Goal: Task Accomplishment & Management: Complete application form

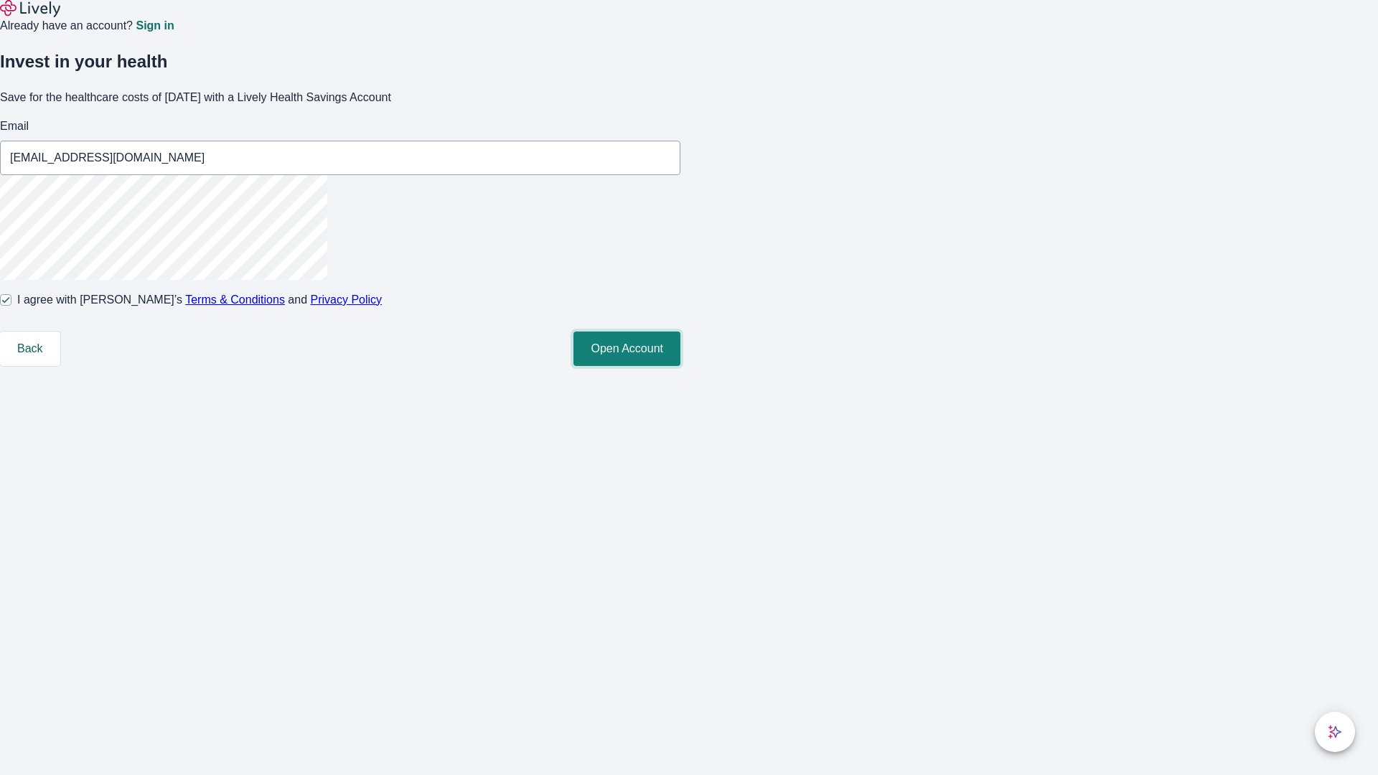
click at [681, 366] on button "Open Account" at bounding box center [627, 349] width 107 height 34
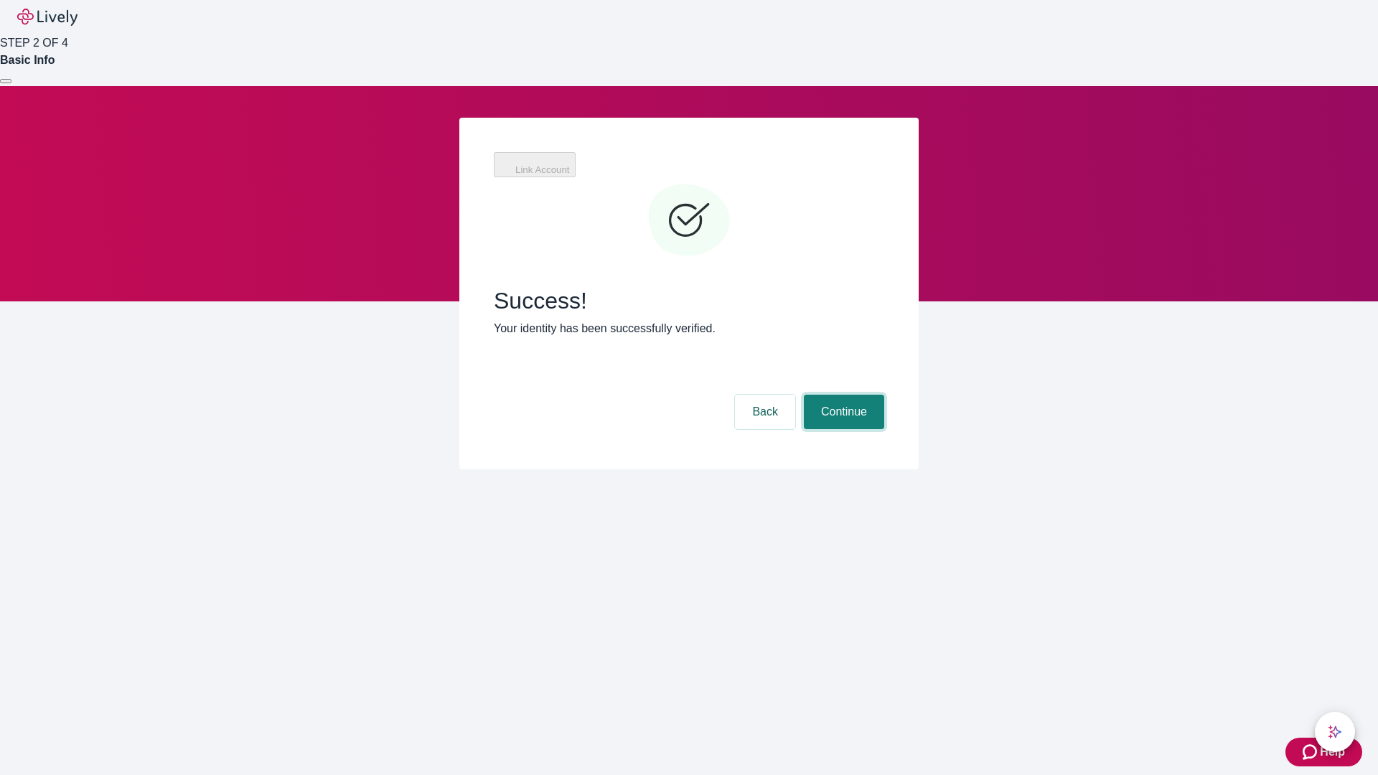
click at [842, 395] on button "Continue" at bounding box center [844, 412] width 80 height 34
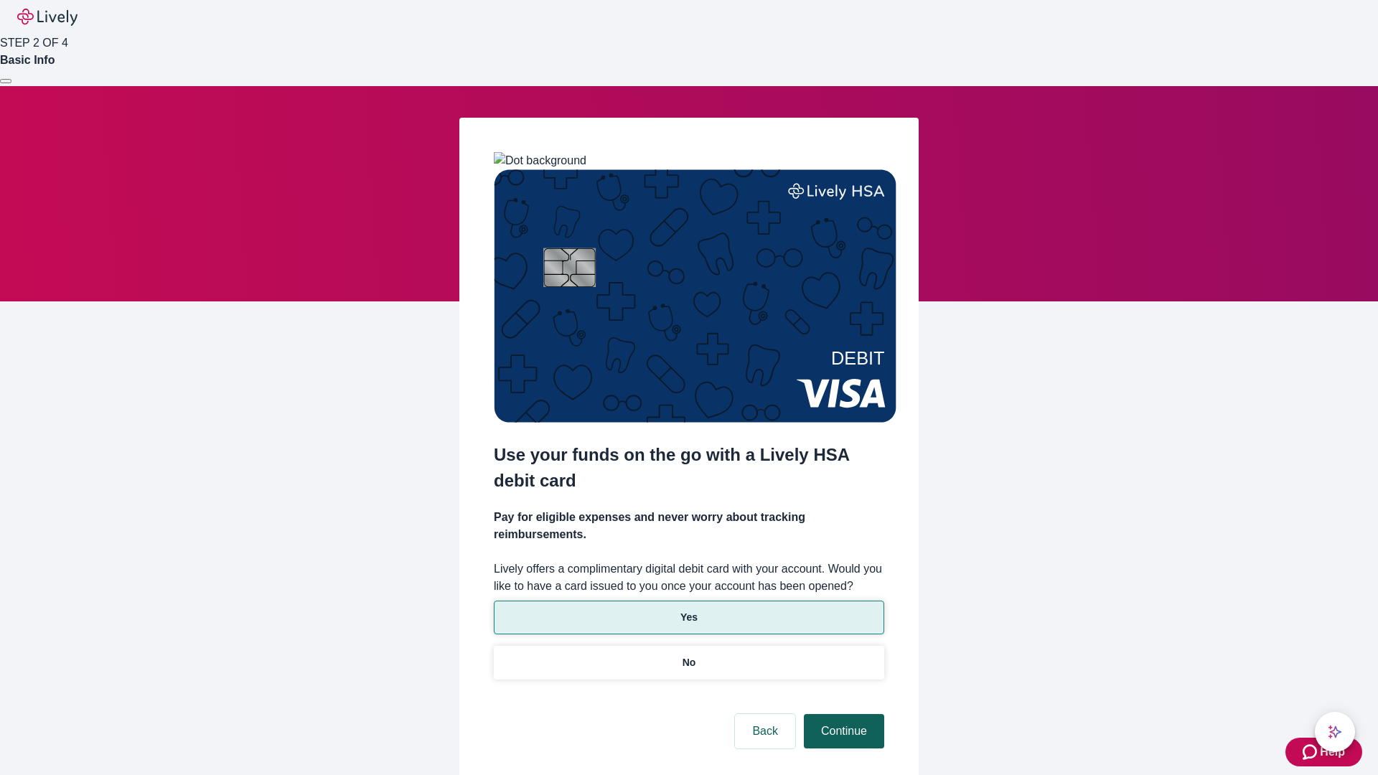
click at [688, 610] on p "Yes" at bounding box center [689, 617] width 17 height 15
click at [842, 714] on button "Continue" at bounding box center [844, 731] width 80 height 34
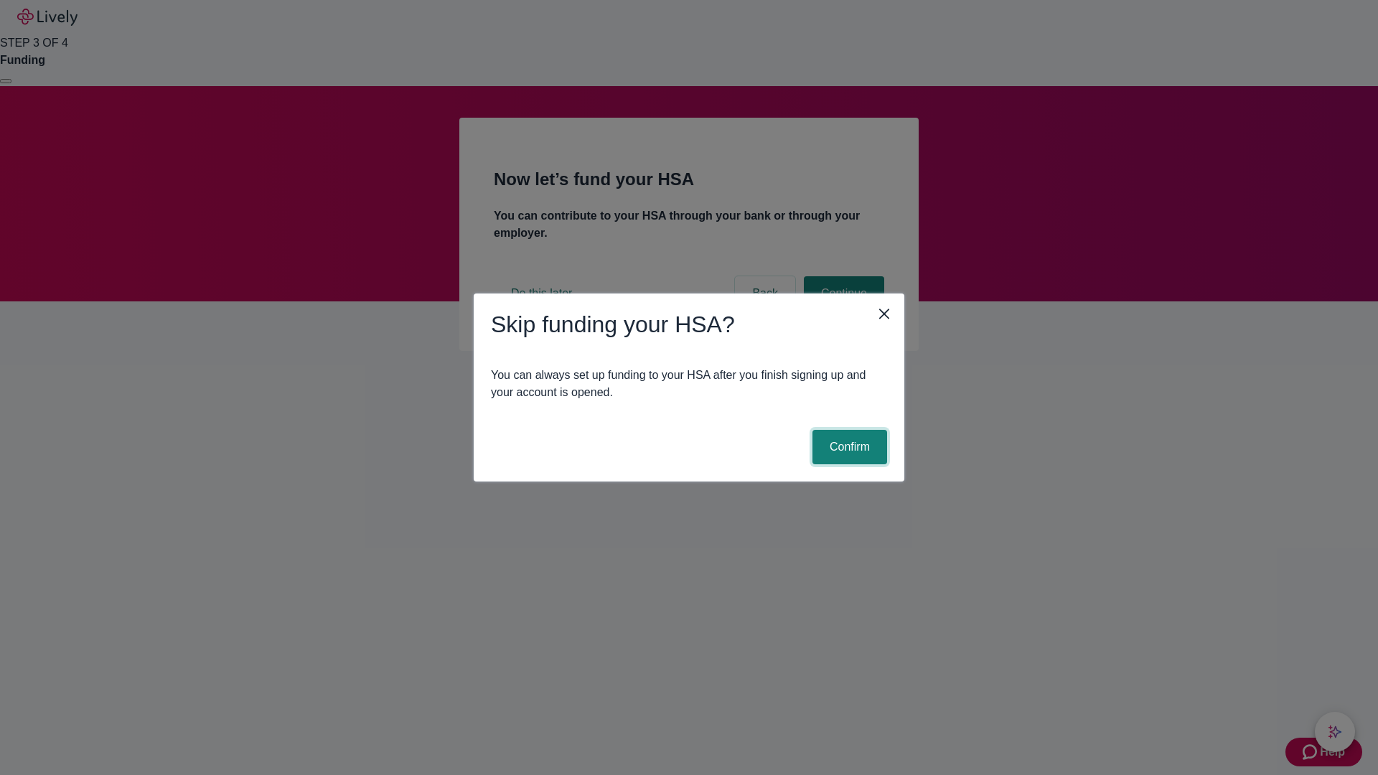
click at [848, 447] on button "Confirm" at bounding box center [850, 447] width 75 height 34
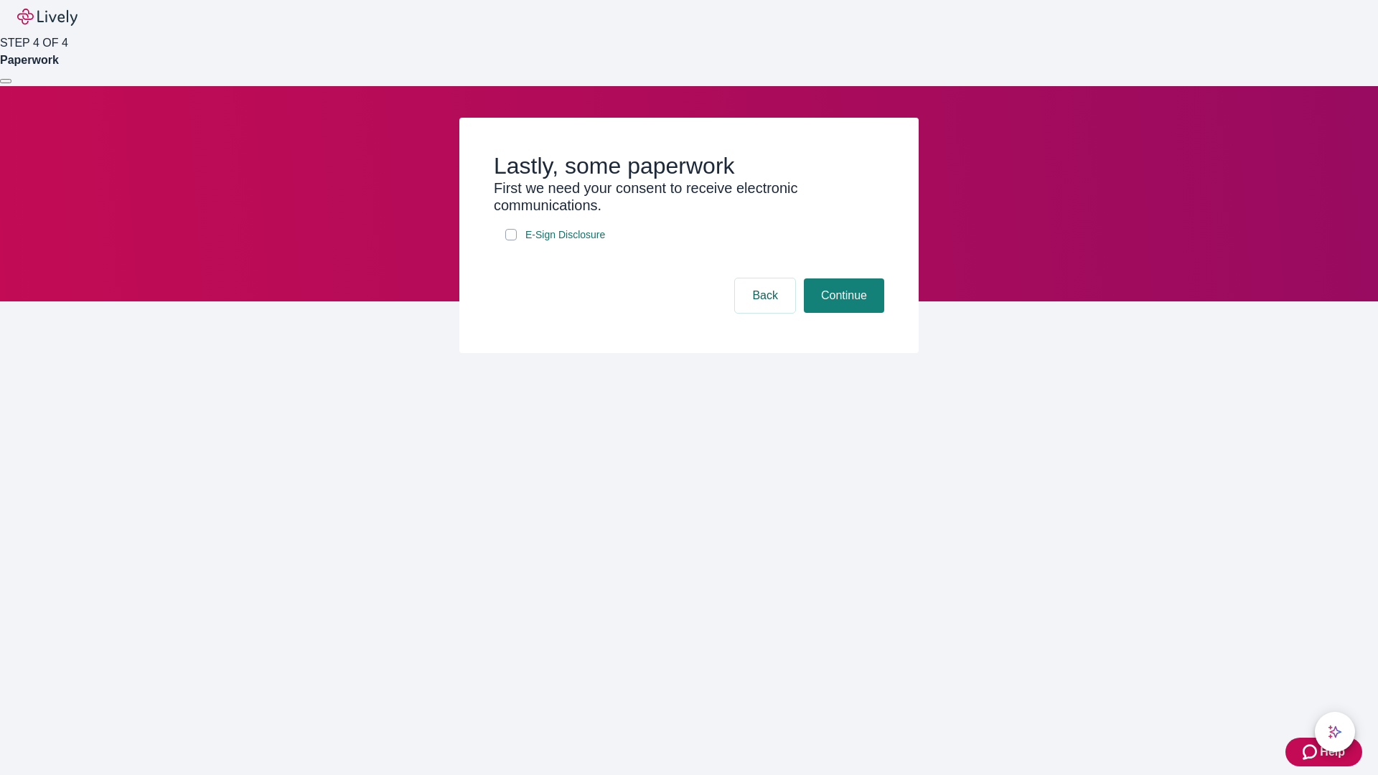
click at [511, 240] on input "E-Sign Disclosure" at bounding box center [510, 234] width 11 height 11
checkbox input "true"
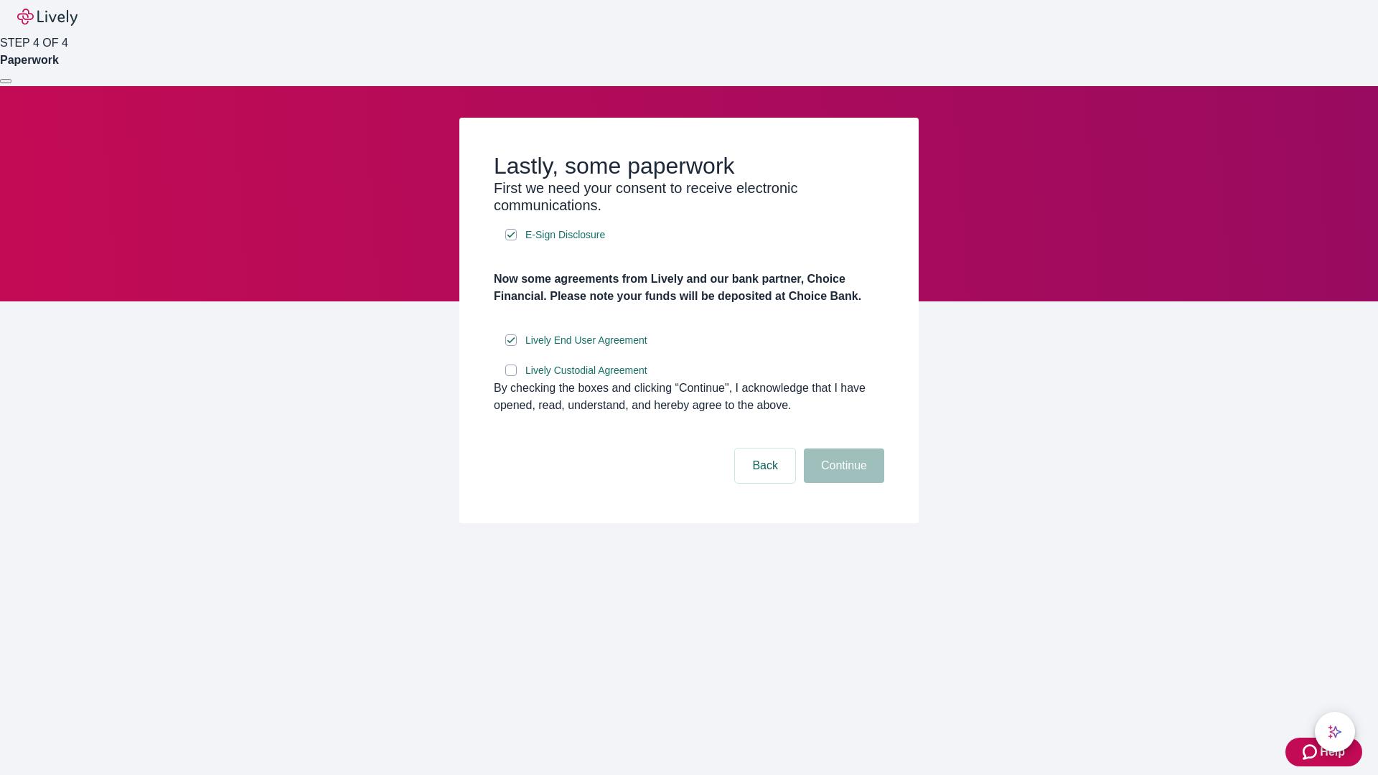
click at [511, 376] on input "Lively Custodial Agreement" at bounding box center [510, 370] width 11 height 11
checkbox input "true"
click at [842, 483] on button "Continue" at bounding box center [844, 466] width 80 height 34
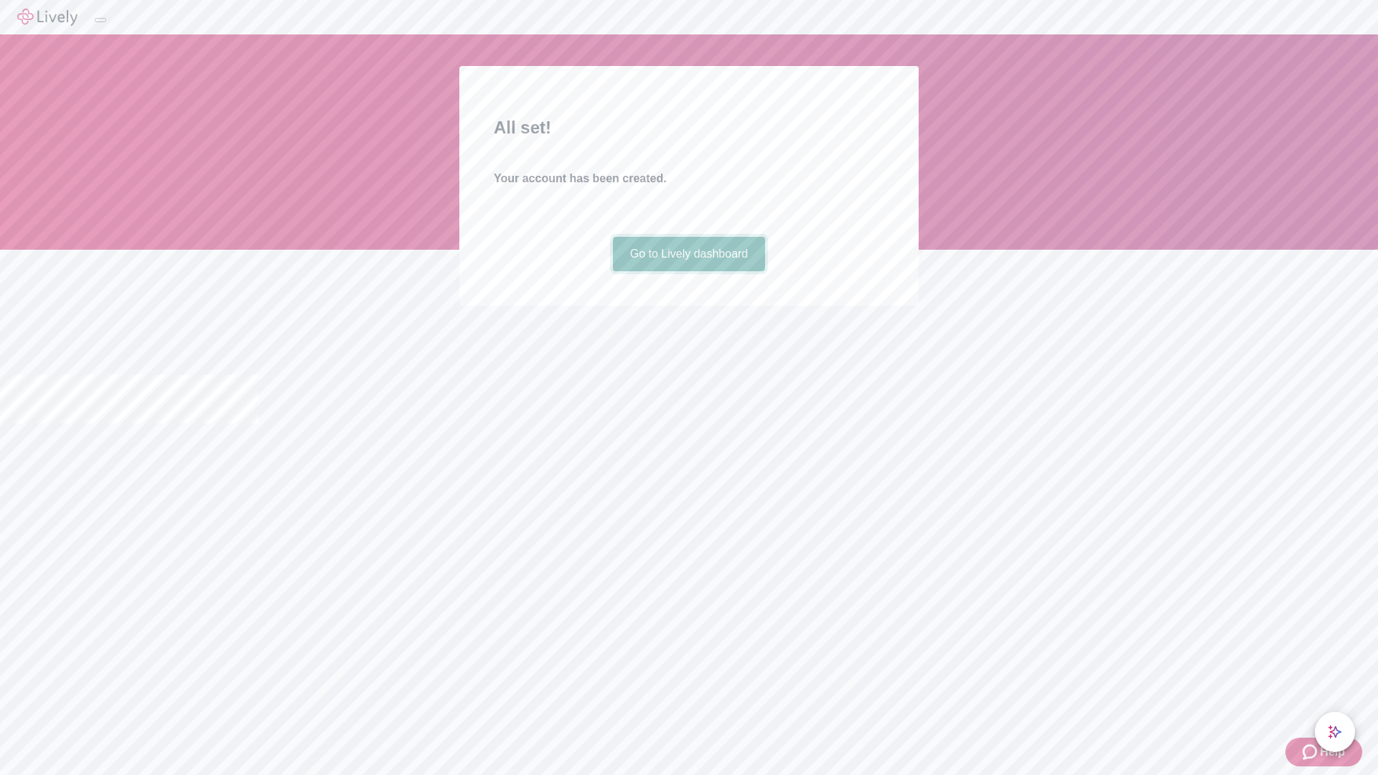
click at [688, 271] on link "Go to Lively dashboard" at bounding box center [689, 254] width 153 height 34
